Goal: Task Accomplishment & Management: Manage account settings

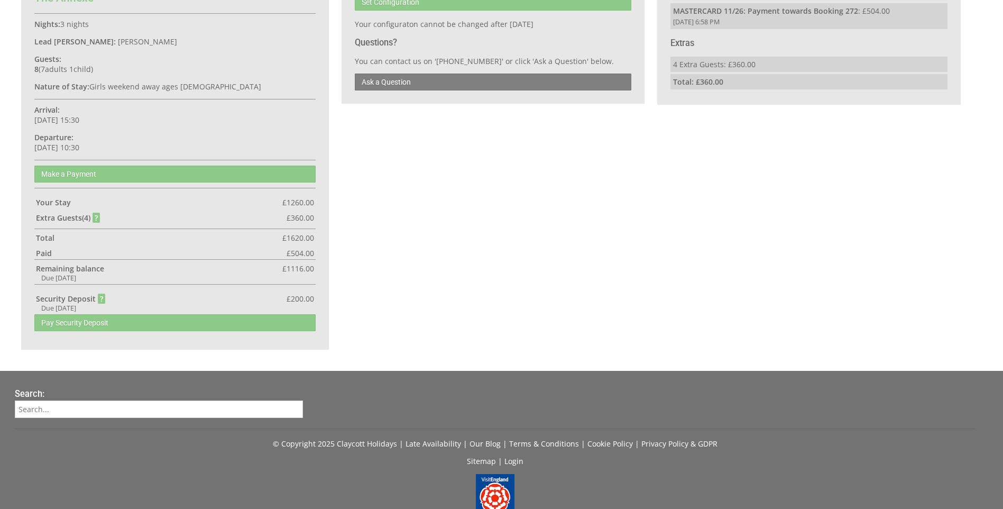
scroll to position [747, 0]
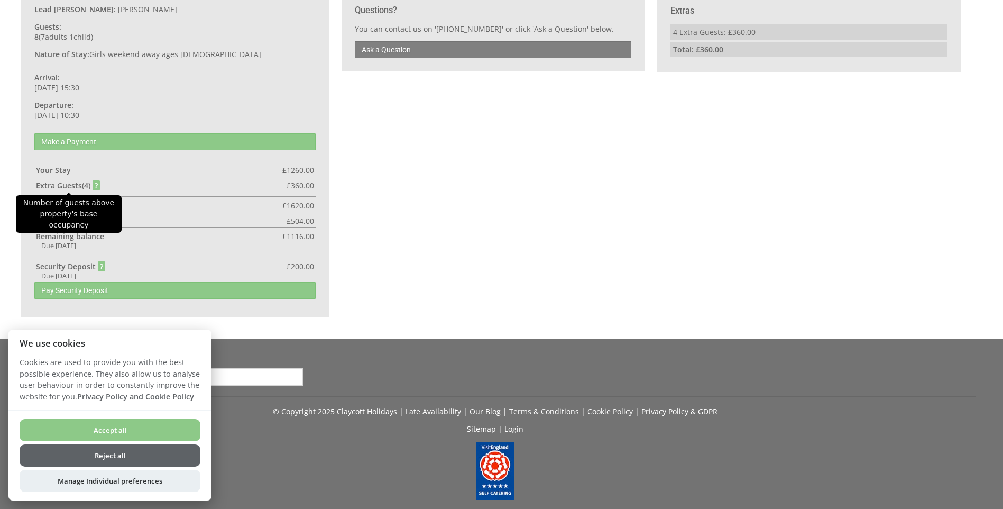
click at [95, 184] on strong "Extra Guest s ( 4 )" at bounding box center [68, 185] width 65 height 10
click at [97, 186] on strong "Extra Guest s ( 4 )" at bounding box center [68, 185] width 65 height 10
click at [138, 456] on button "Reject all" at bounding box center [110, 455] width 181 height 22
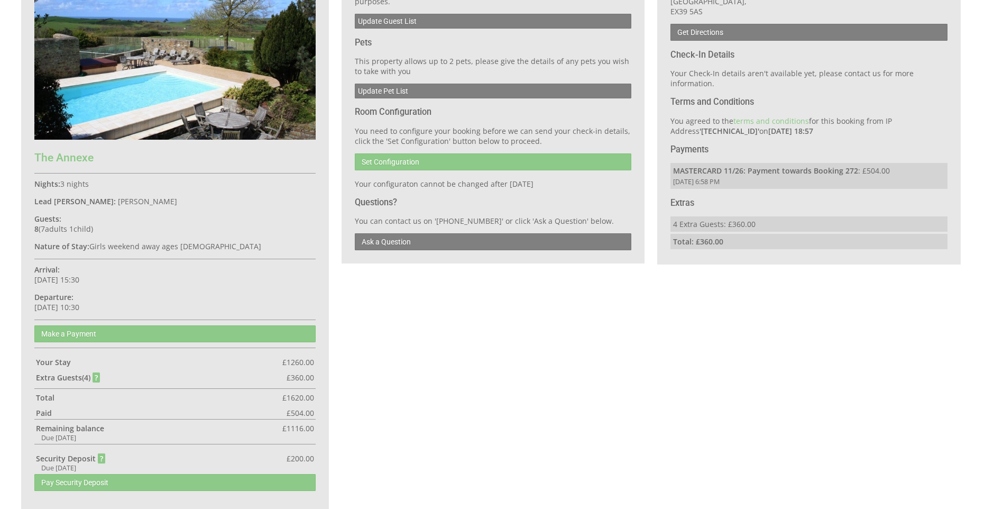
scroll to position [531, 0]
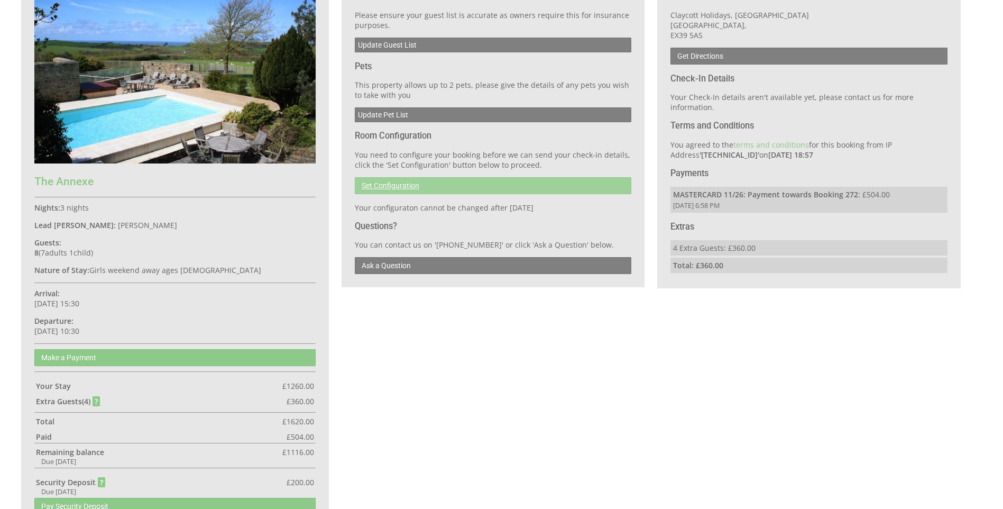
click at [397, 185] on link "Set Configuration" at bounding box center [493, 185] width 277 height 17
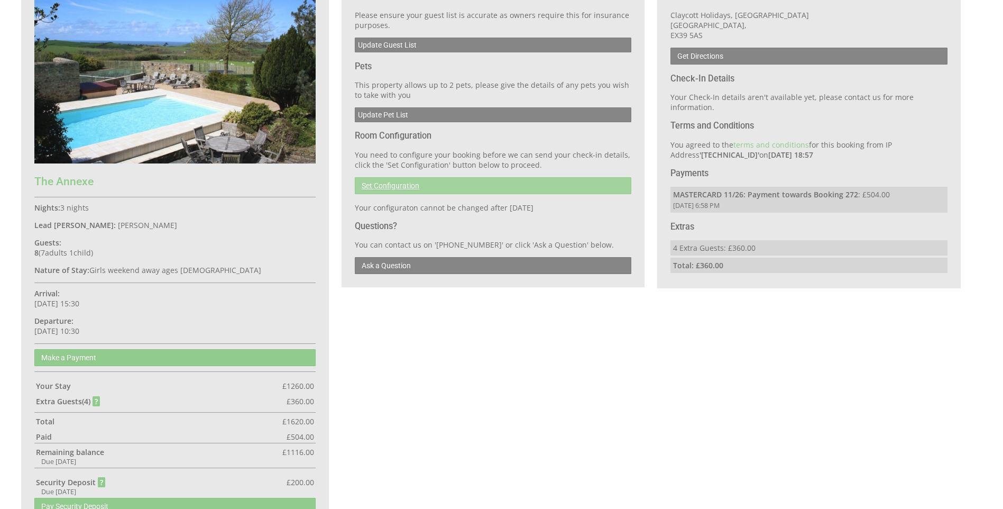
scroll to position [463, 0]
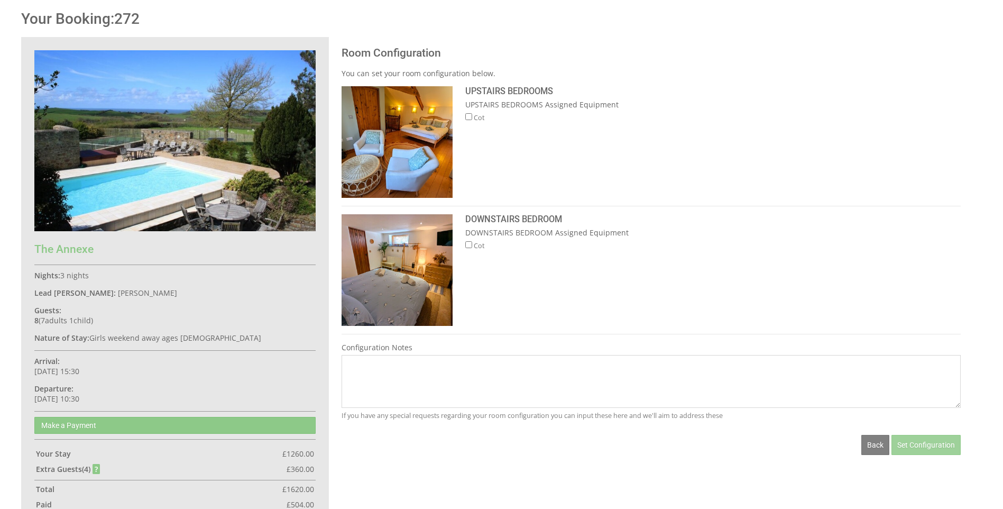
click at [908, 447] on span "Set Configuration" at bounding box center [926, 445] width 58 height 8
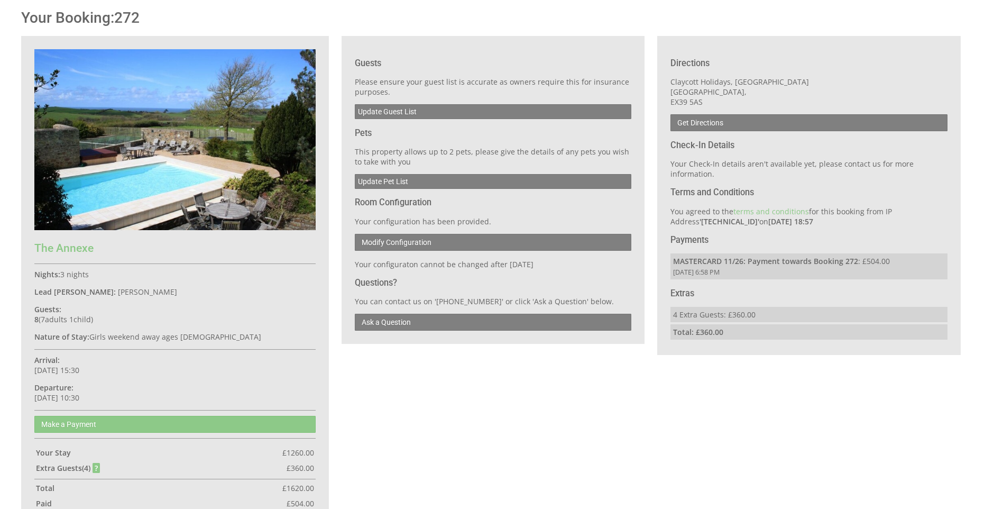
scroll to position [461, 0]
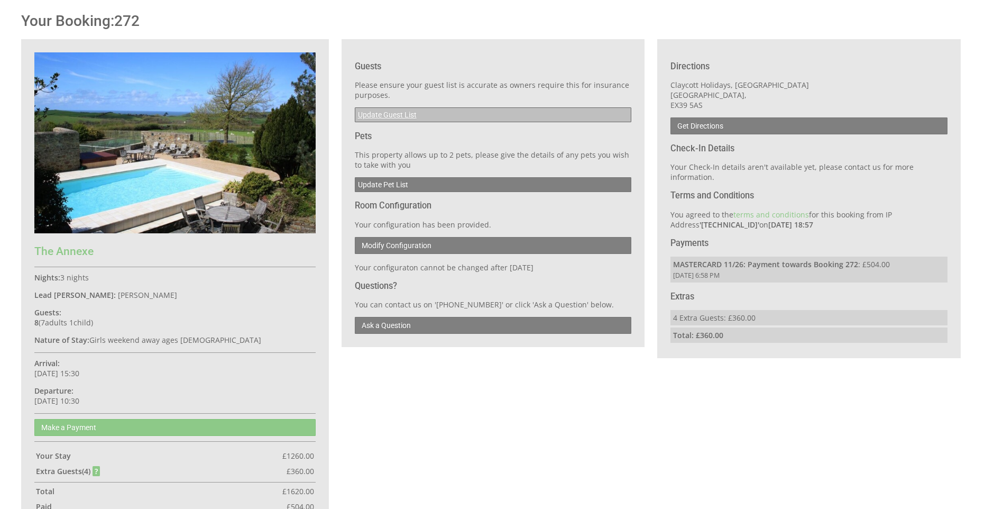
click at [394, 114] on link "Update Guest List" at bounding box center [493, 114] width 277 height 15
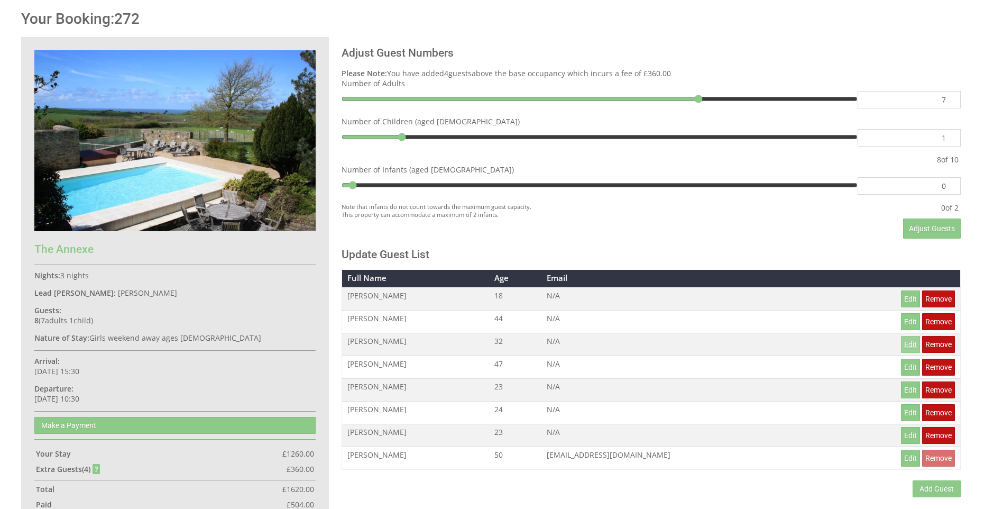
click at [913, 349] on link "Edit" at bounding box center [910, 344] width 19 height 17
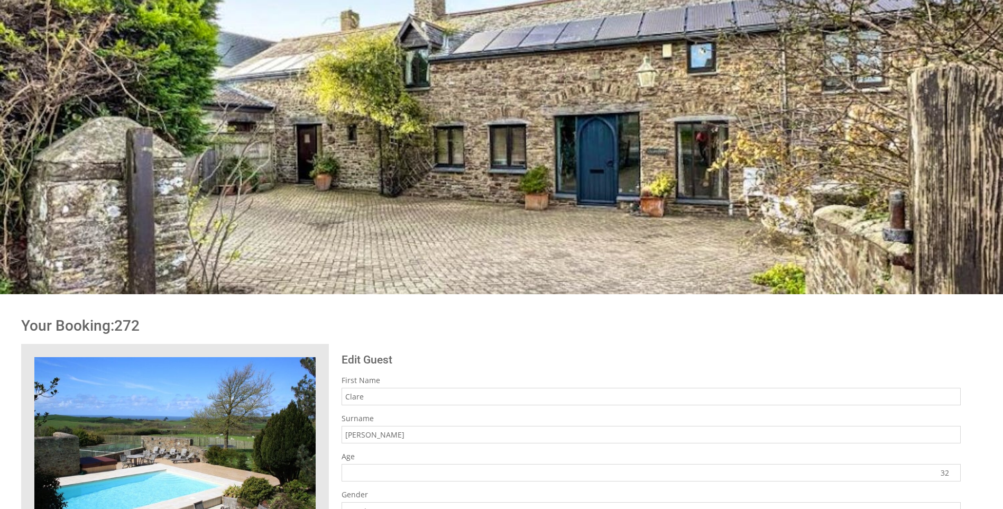
scroll to position [338, 0]
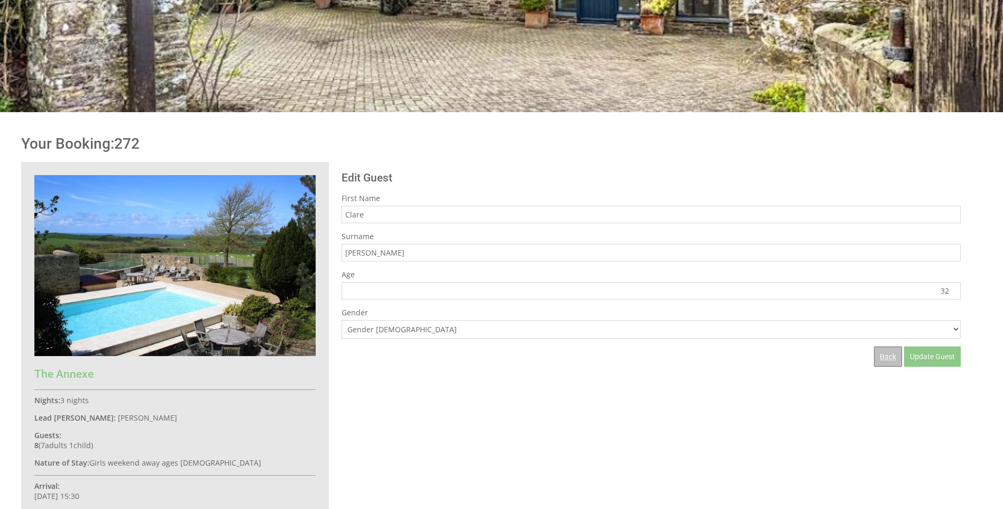
click at [885, 362] on link "Back" at bounding box center [888, 356] width 28 height 20
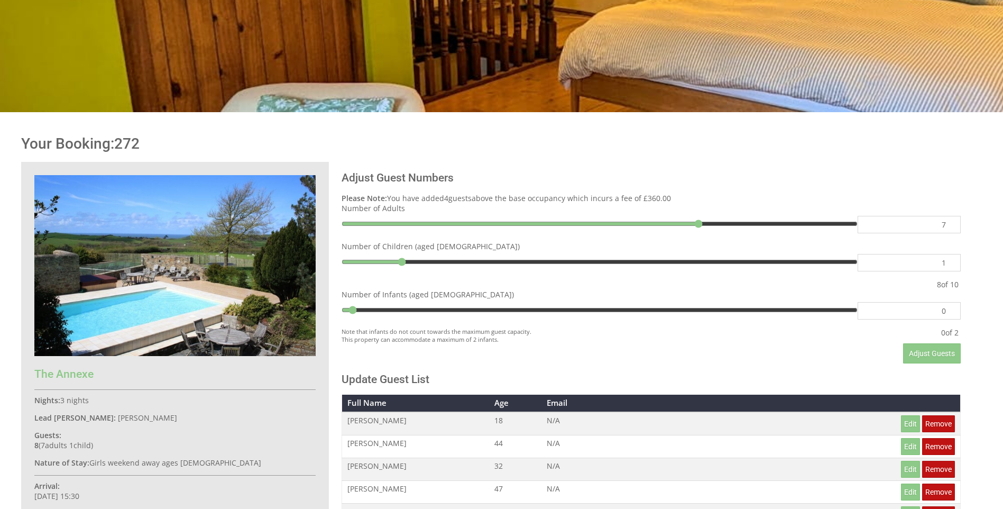
scroll to position [463, 0]
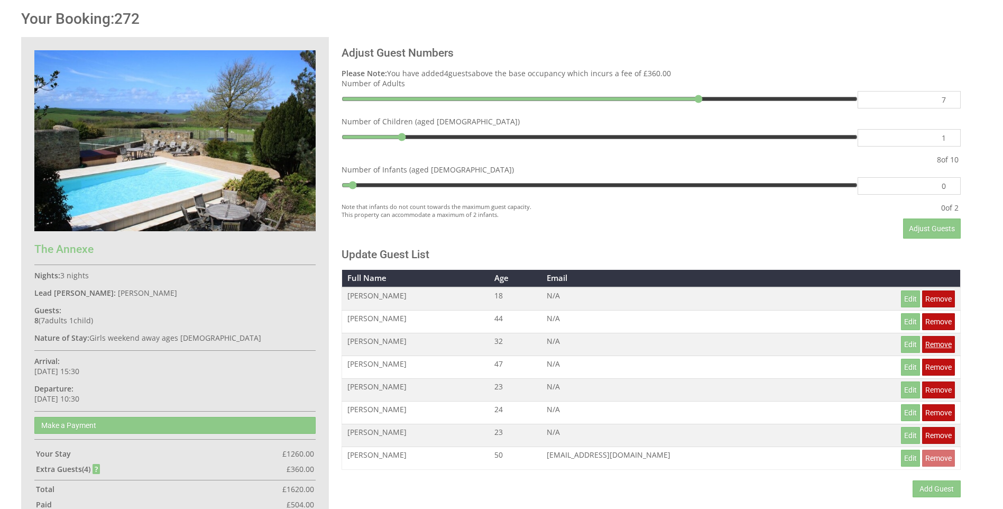
click at [941, 347] on link "Remove" at bounding box center [938, 344] width 33 height 17
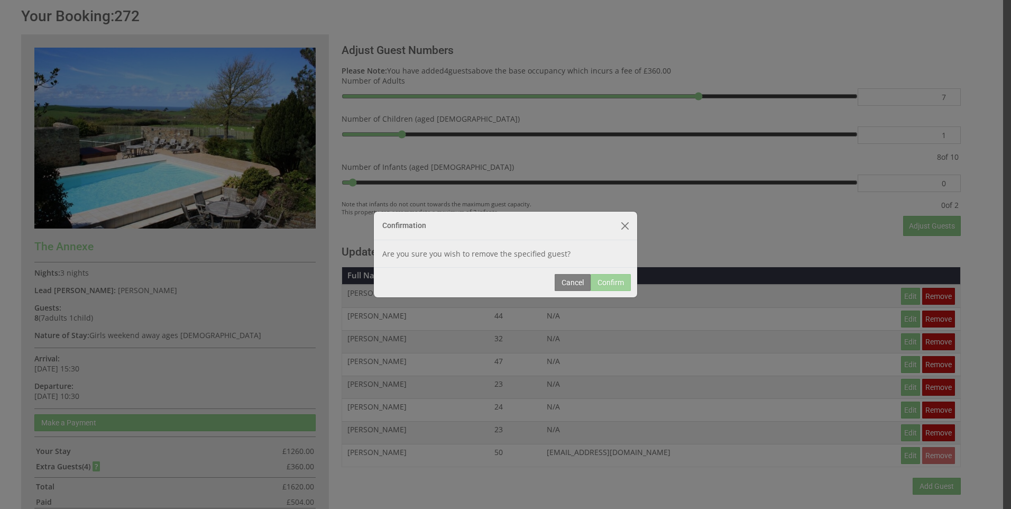
click at [612, 282] on button "Confirm" at bounding box center [611, 282] width 40 height 17
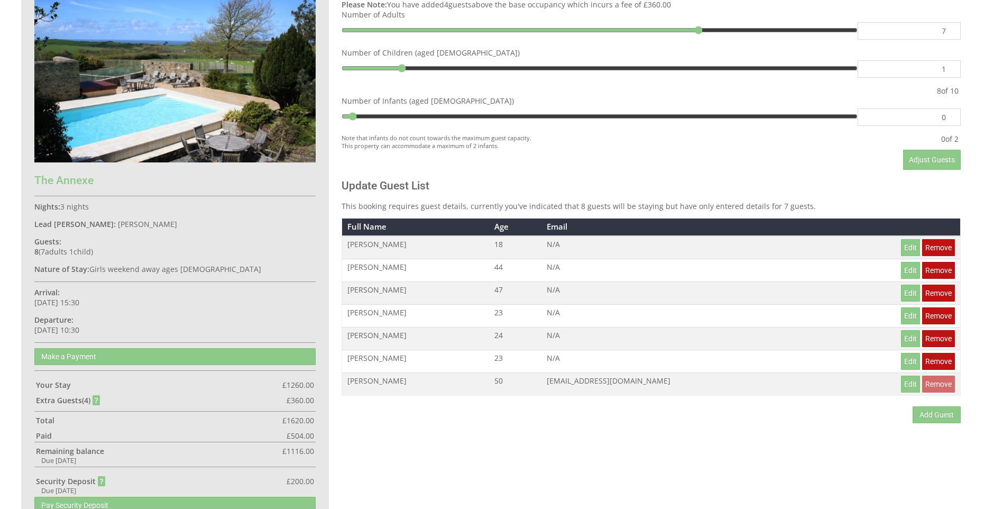
scroll to position [534, 0]
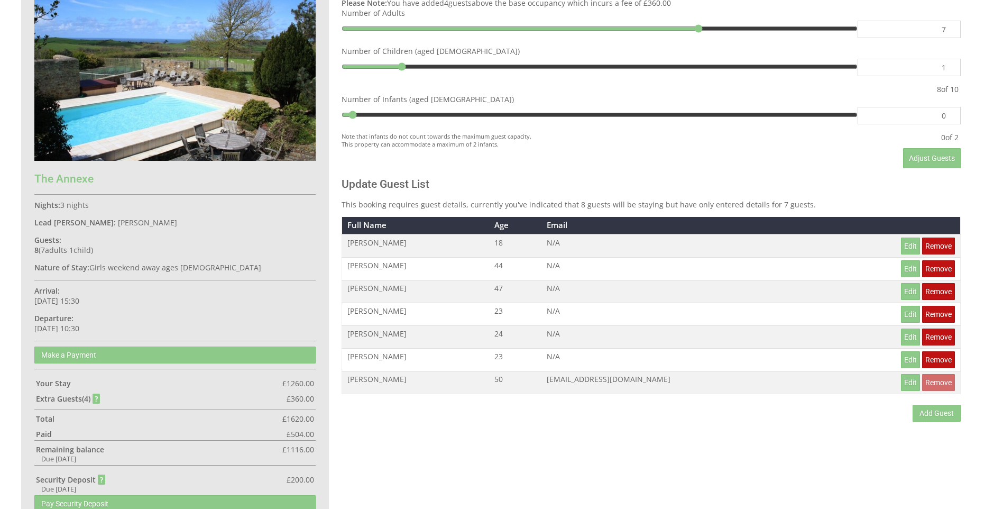
click at [631, 313] on td "N/A" at bounding box center [683, 314] width 283 height 23
click at [632, 293] on td "N/A" at bounding box center [683, 291] width 283 height 23
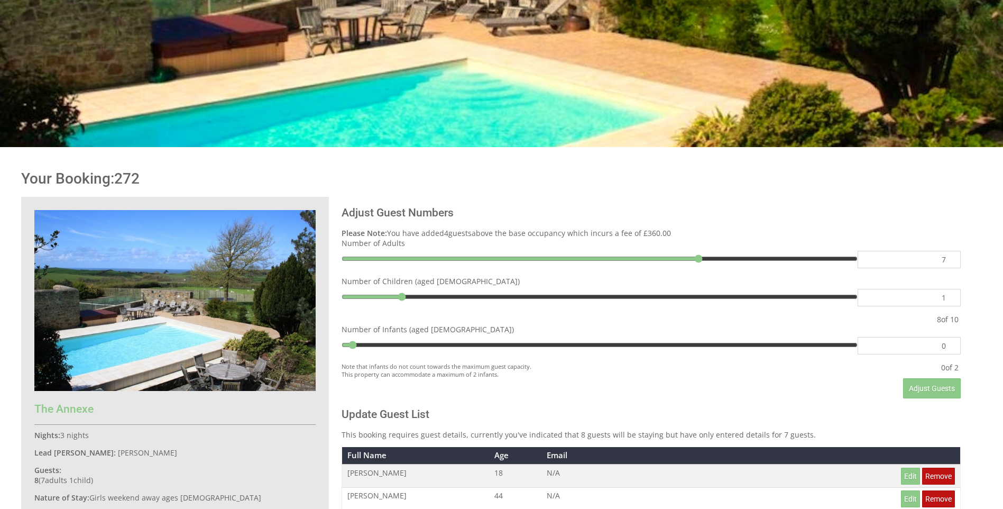
scroll to position [282, 0]
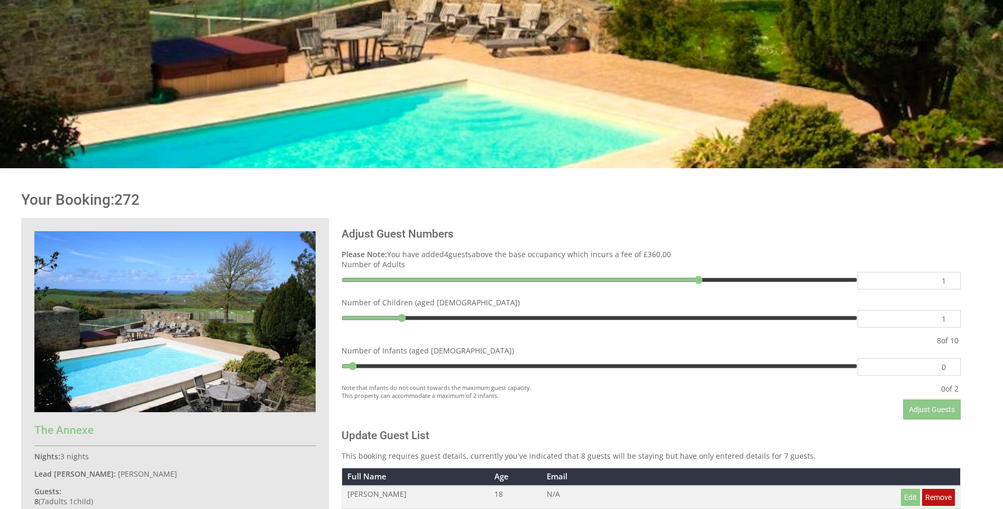
type input "1"
click at [941, 283] on input "1" at bounding box center [909, 280] width 103 height 17
type input "1"
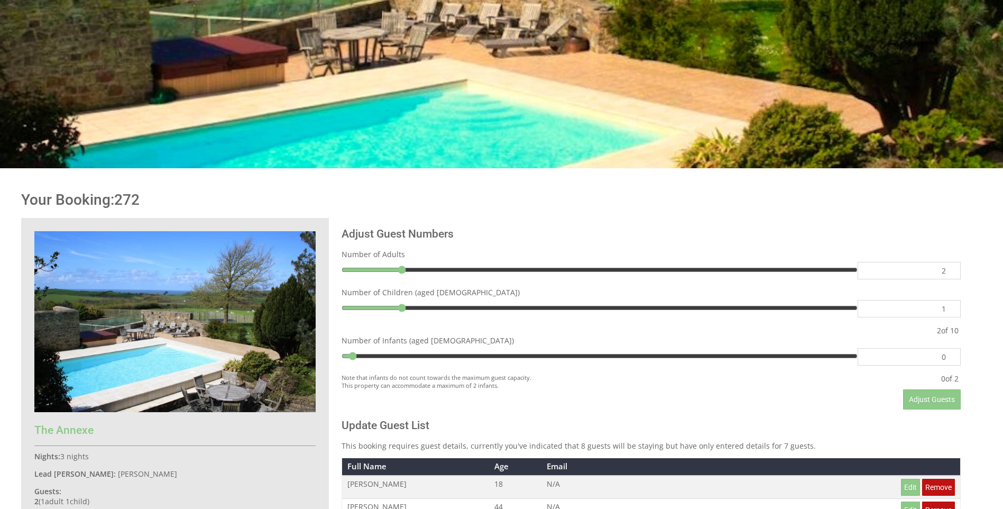
type input "2"
click at [949, 269] on input "2" at bounding box center [909, 270] width 103 height 17
type input "2"
type input "3"
click at [950, 269] on input "3" at bounding box center [909, 270] width 103 height 17
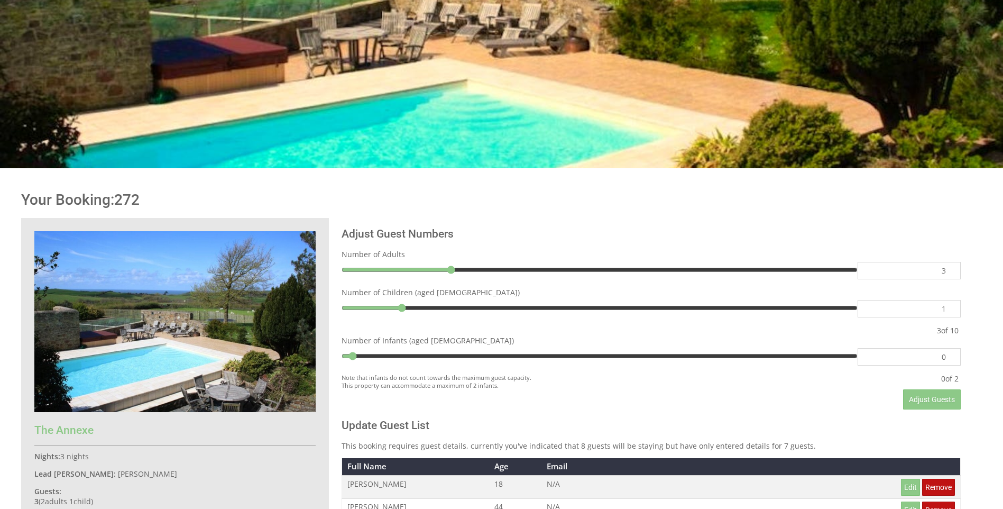
type input "3"
type input "4"
click at [950, 269] on input "4" at bounding box center [909, 270] width 103 height 17
type input "4"
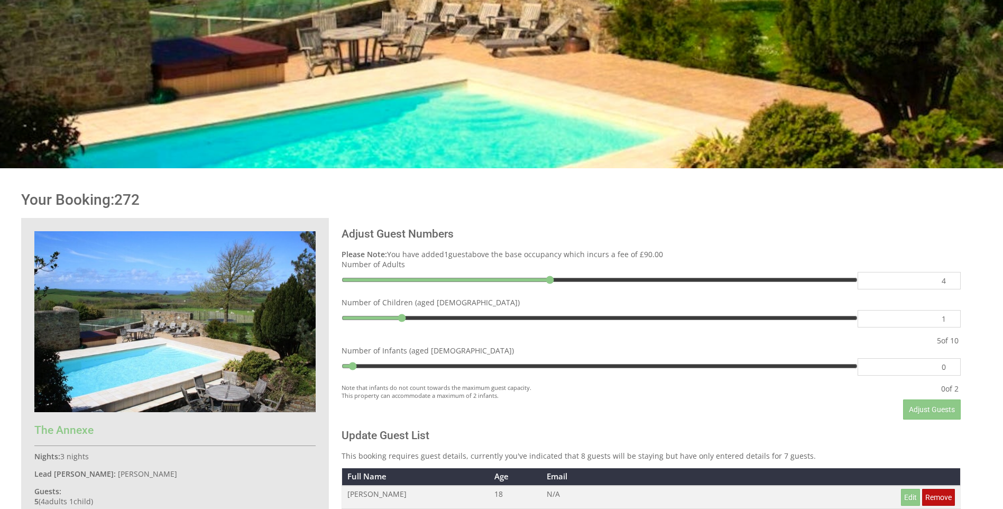
click at [950, 269] on label "Number of Adults" at bounding box center [651, 264] width 619 height 10
click at [950, 272] on input "4" at bounding box center [909, 280] width 103 height 17
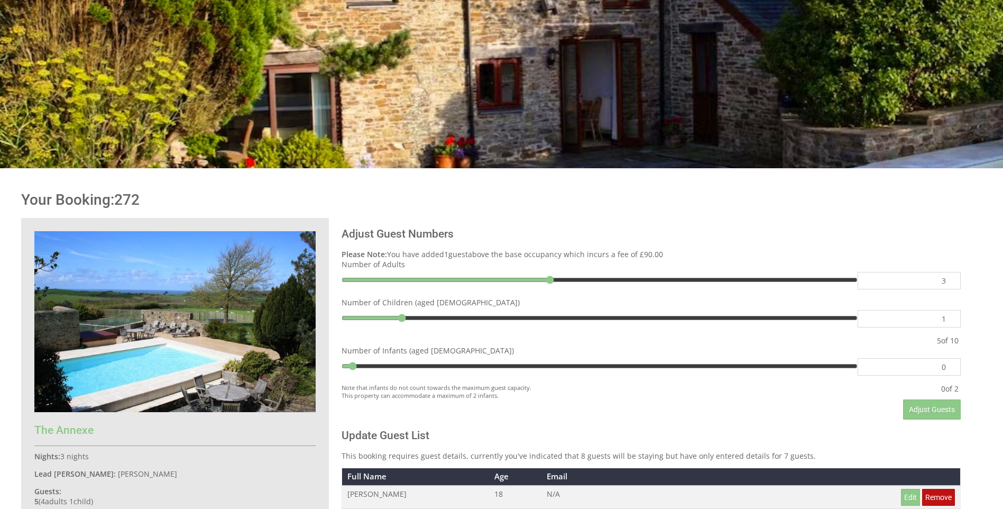
type input "3"
click at [951, 282] on input "3" at bounding box center [909, 280] width 103 height 17
type input "3"
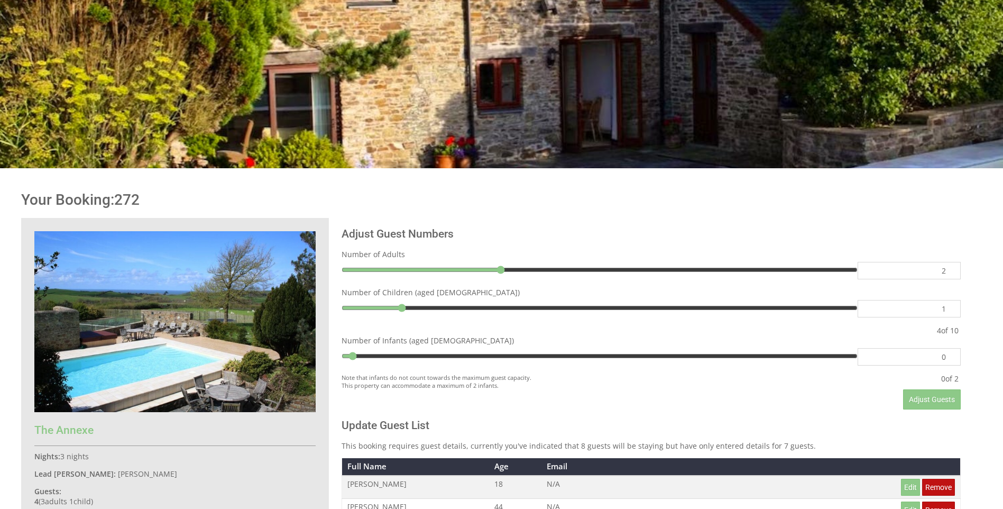
type input "2"
click at [951, 279] on input "2" at bounding box center [909, 270] width 103 height 17
type input "2"
click at [951, 283] on div "Number of Adults 2 Number of Children (aged 2-18) 1 4 of 10" at bounding box center [651, 292] width 619 height 86
click at [951, 283] on div "Number of Adults 2 Number of Children (aged 2-18) 1 3 of 10" at bounding box center [651, 292] width 619 height 86
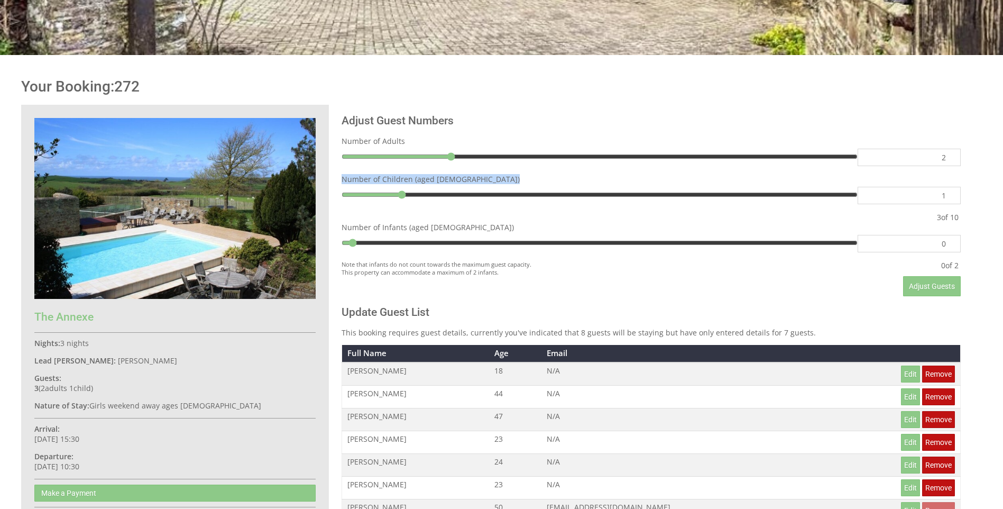
scroll to position [402, 0]
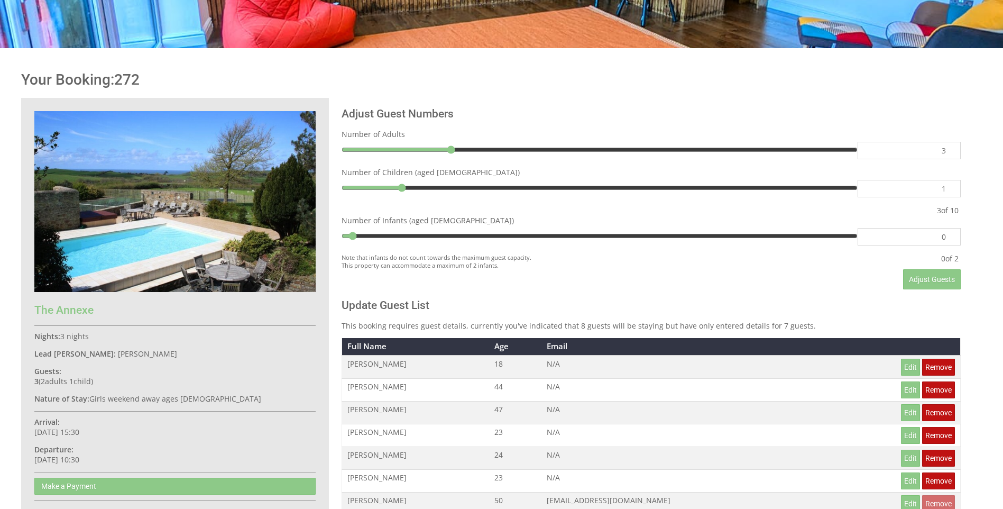
type input "3"
click at [950, 149] on input "3" at bounding box center [909, 150] width 103 height 17
type input "3"
type input "4"
click at [950, 149] on input "4" at bounding box center [909, 150] width 103 height 17
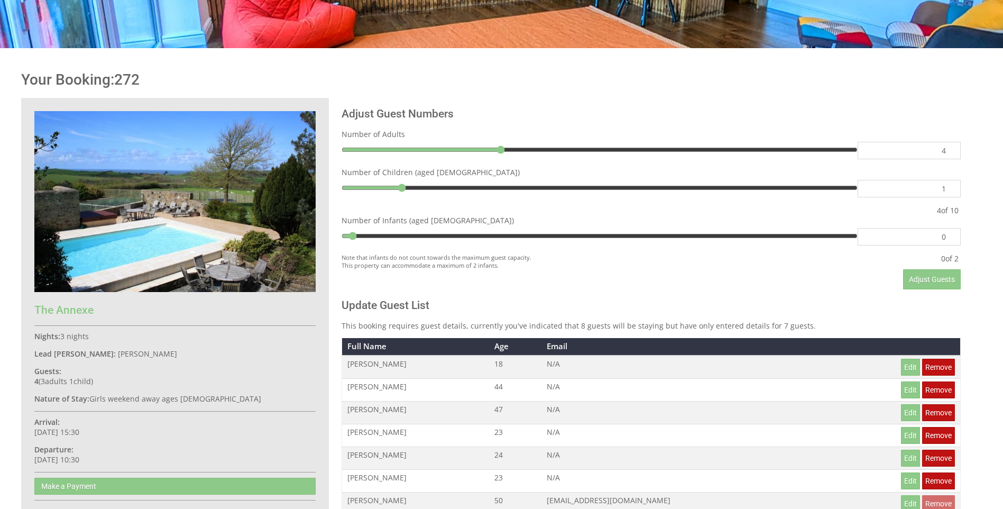
type input "4"
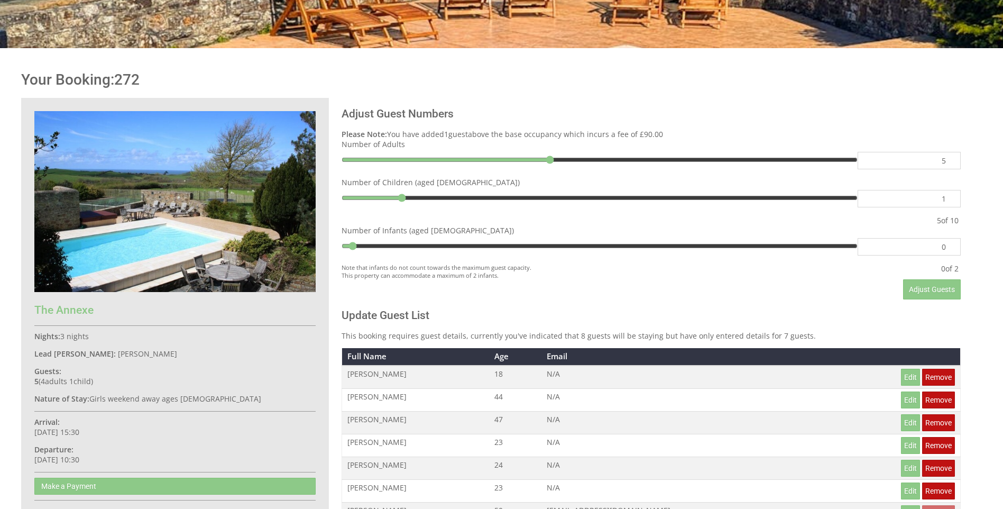
type input "5"
click at [949, 159] on input "5" at bounding box center [909, 160] width 103 height 17
type input "5"
type input "6"
click at [949, 159] on input "6" at bounding box center [909, 160] width 103 height 17
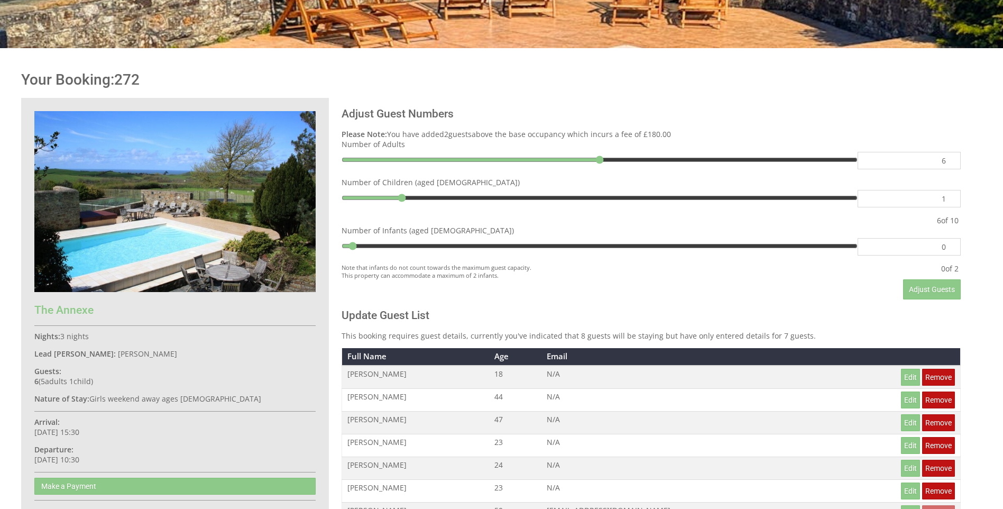
type input "6"
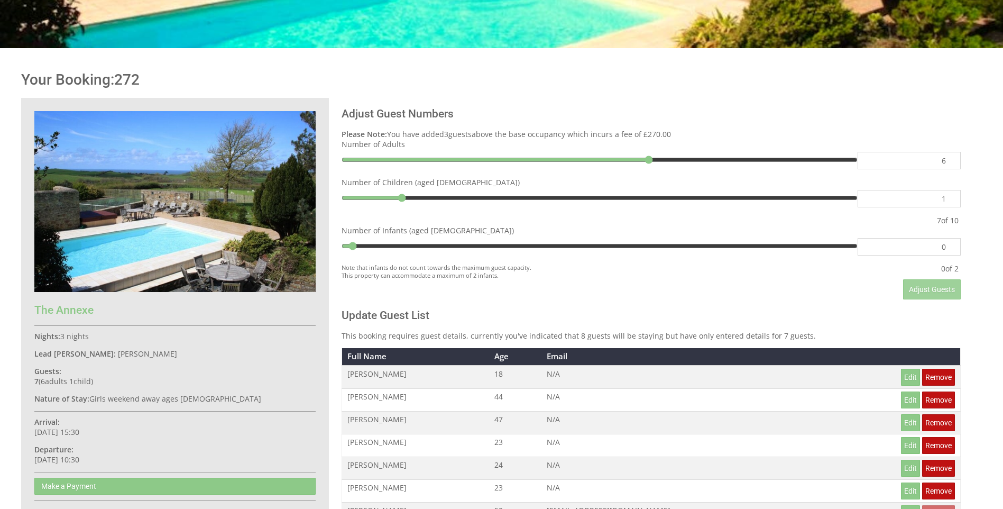
click at [950, 294] on span "Adjust Guests" at bounding box center [932, 289] width 46 height 8
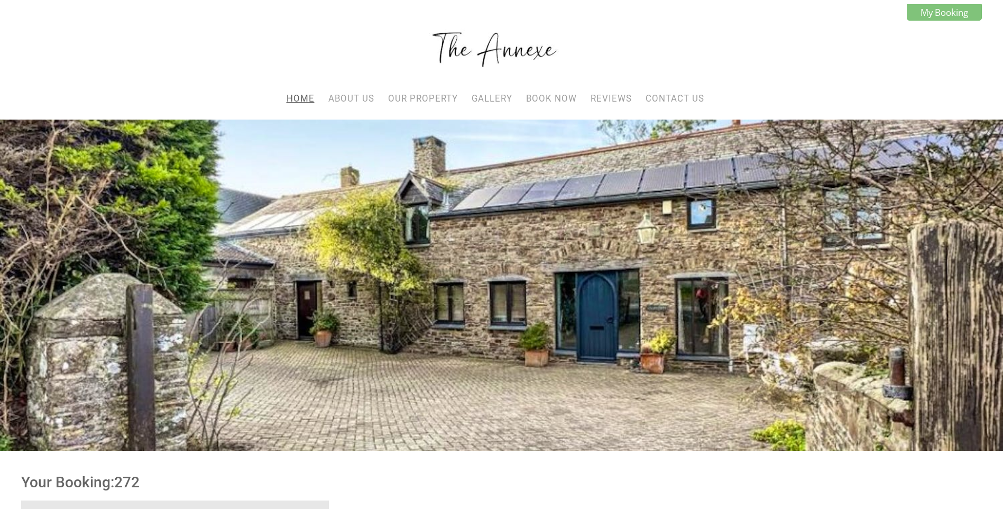
click at [298, 97] on link "Home" at bounding box center [301, 98] width 28 height 11
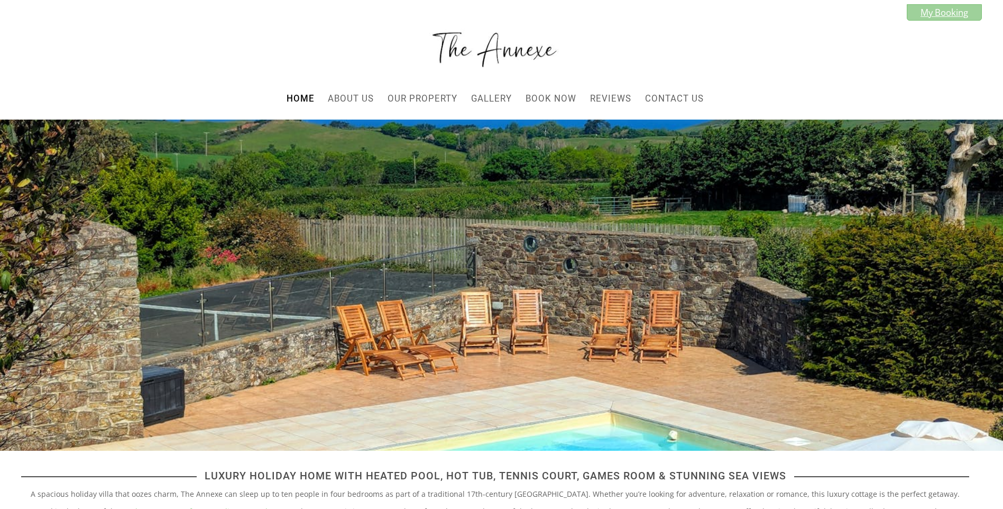
click at [962, 16] on link "My Booking" at bounding box center [944, 12] width 75 height 16
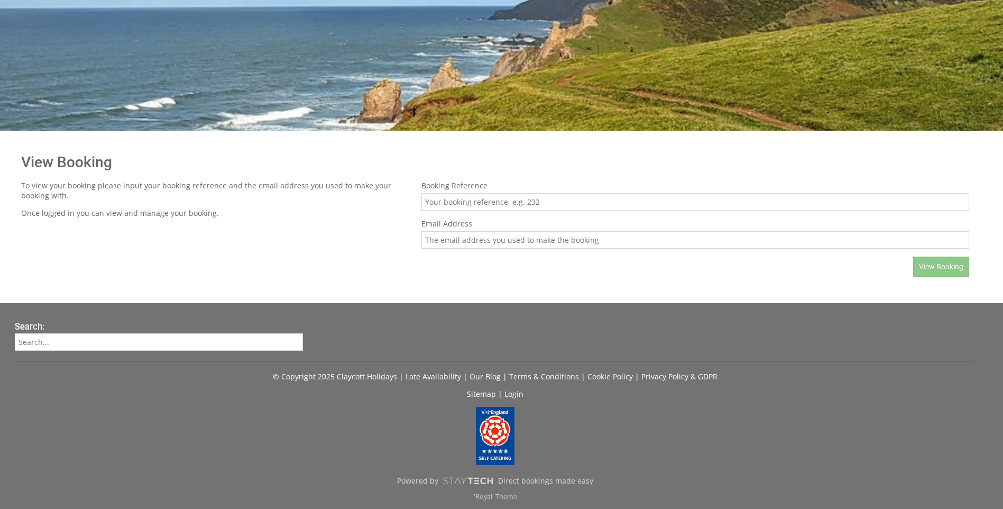
scroll to position [322, 0]
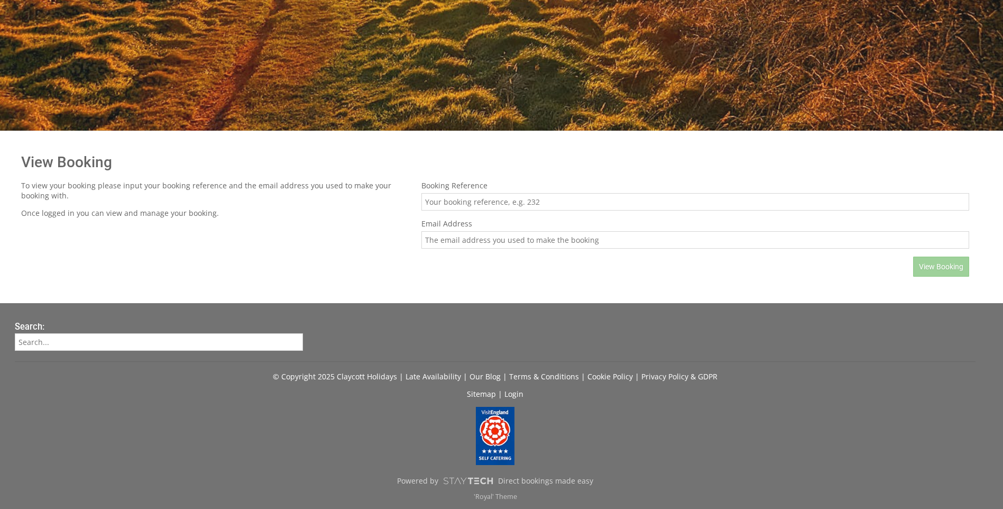
click at [942, 267] on span "View Booking" at bounding box center [941, 266] width 44 height 8
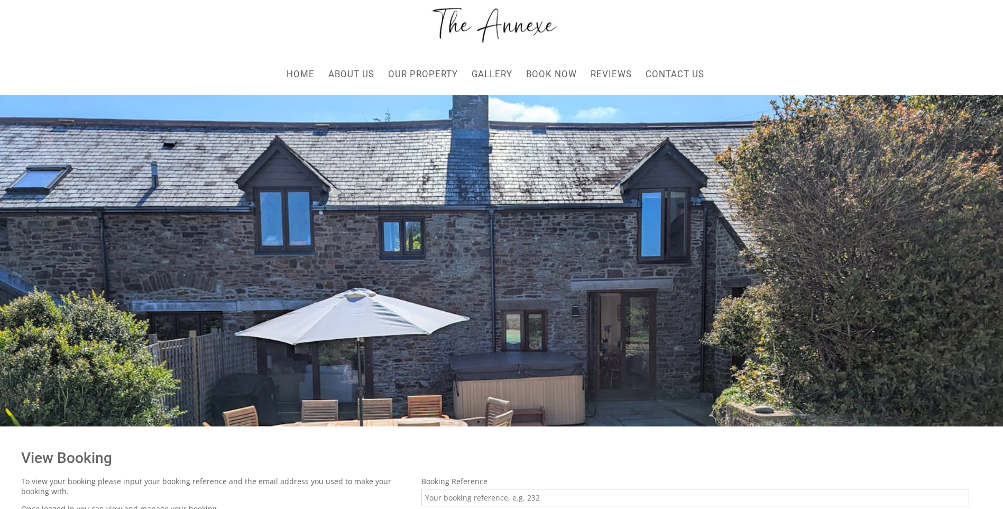
scroll to position [0, 0]
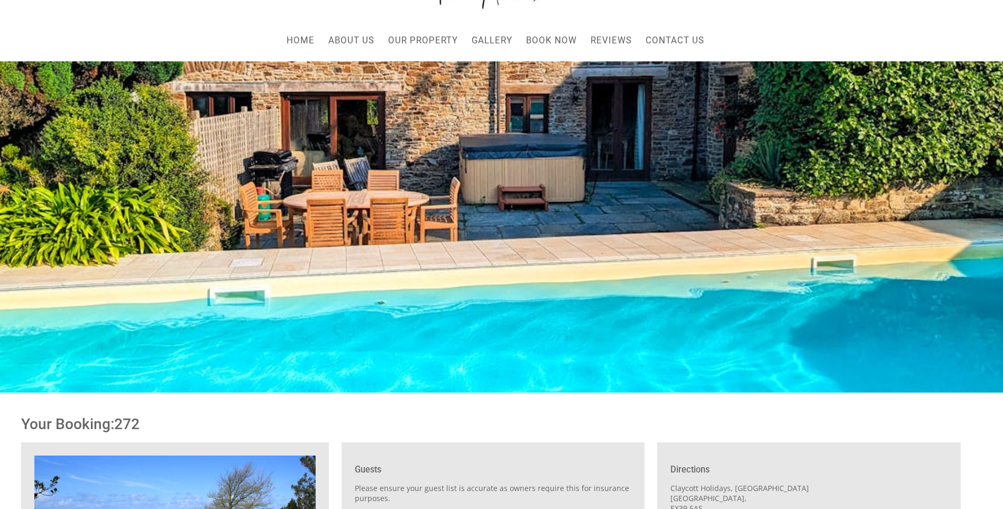
scroll to position [57, 0]
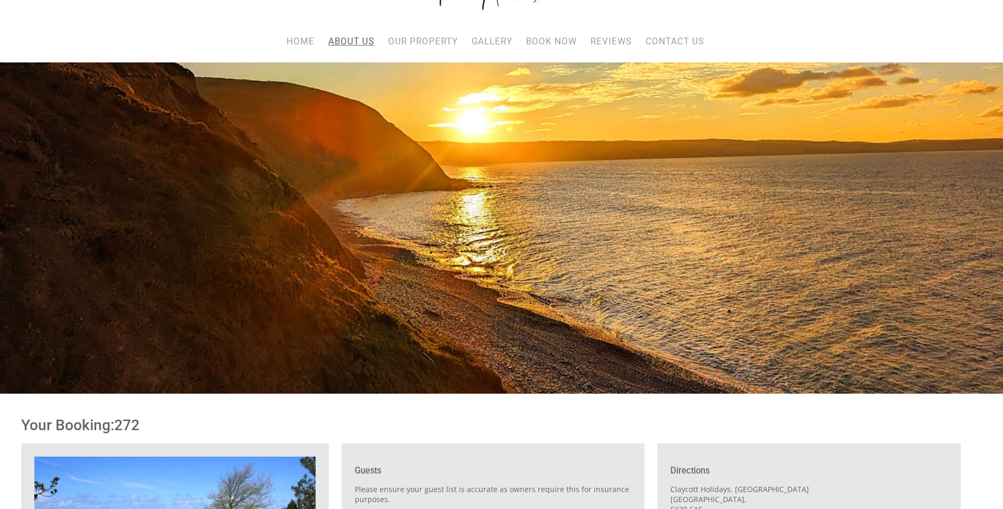
click at [368, 39] on link "About Us" at bounding box center [351, 41] width 46 height 11
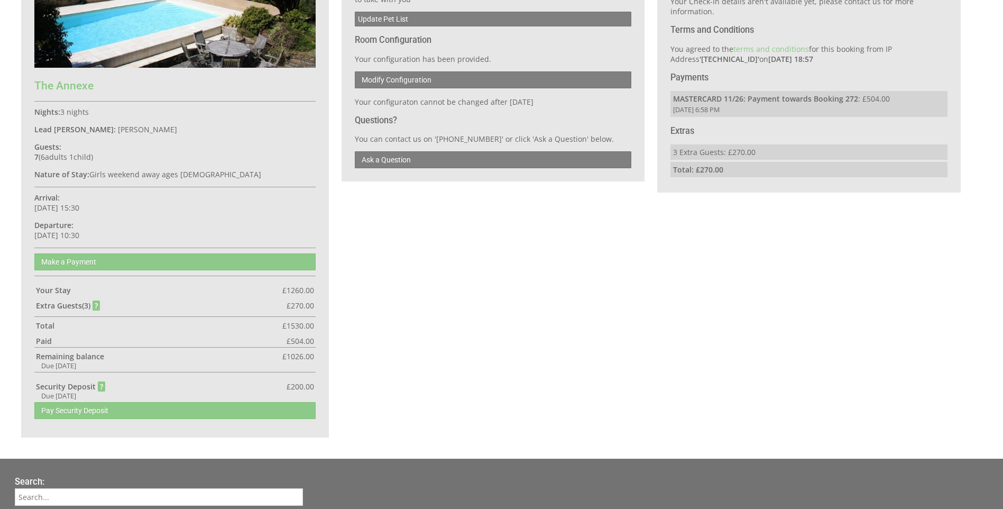
scroll to position [644, 0]
